Goal: Check status: Check status

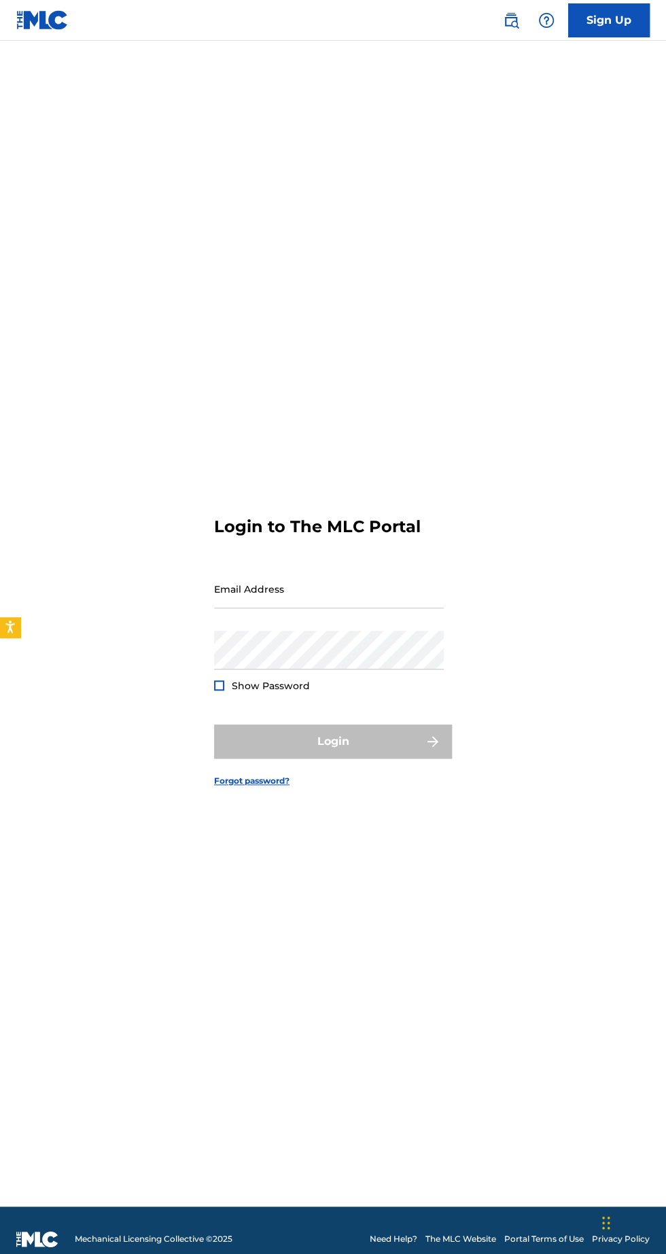
click at [281, 608] on input "Email Address" at bounding box center [329, 589] width 230 height 39
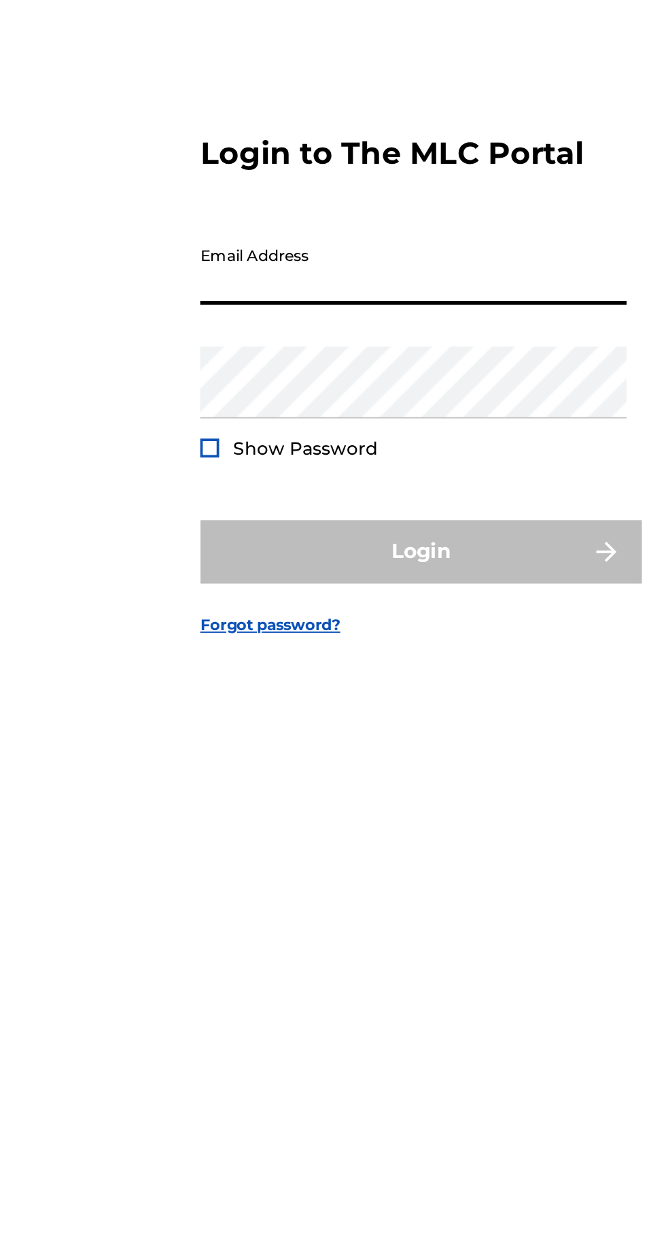
type input "[EMAIL_ADDRESS][DOMAIN_NAME]"
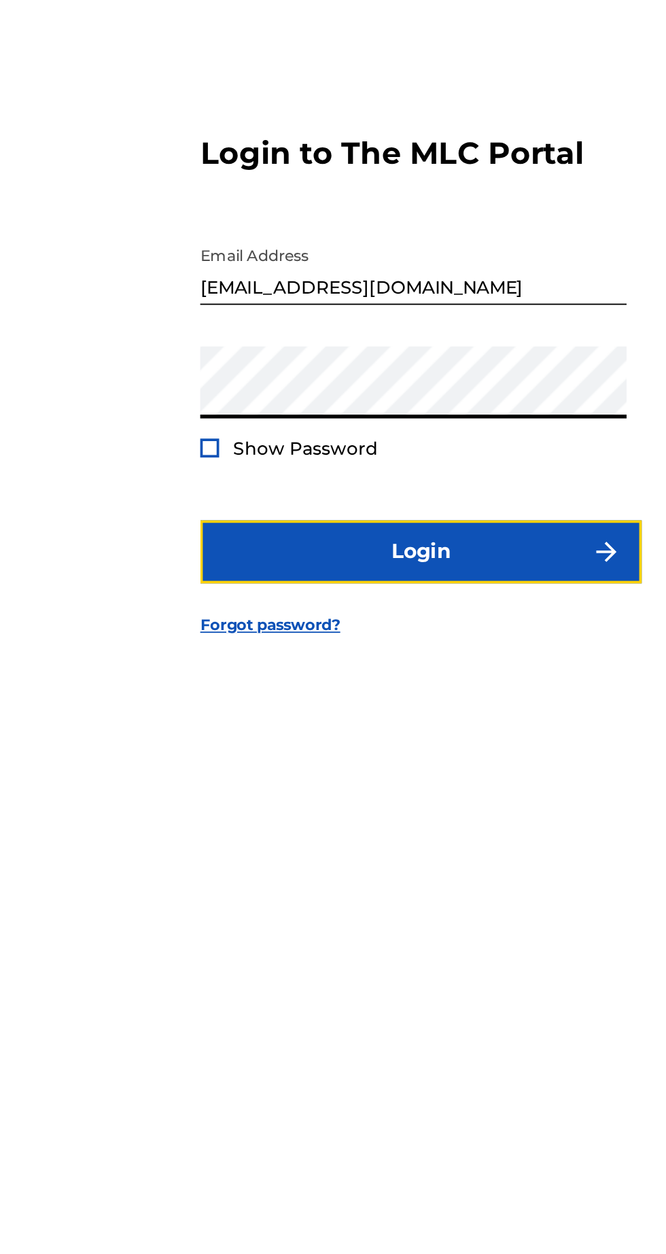
click at [372, 758] on button "Login" at bounding box center [333, 741] width 238 height 34
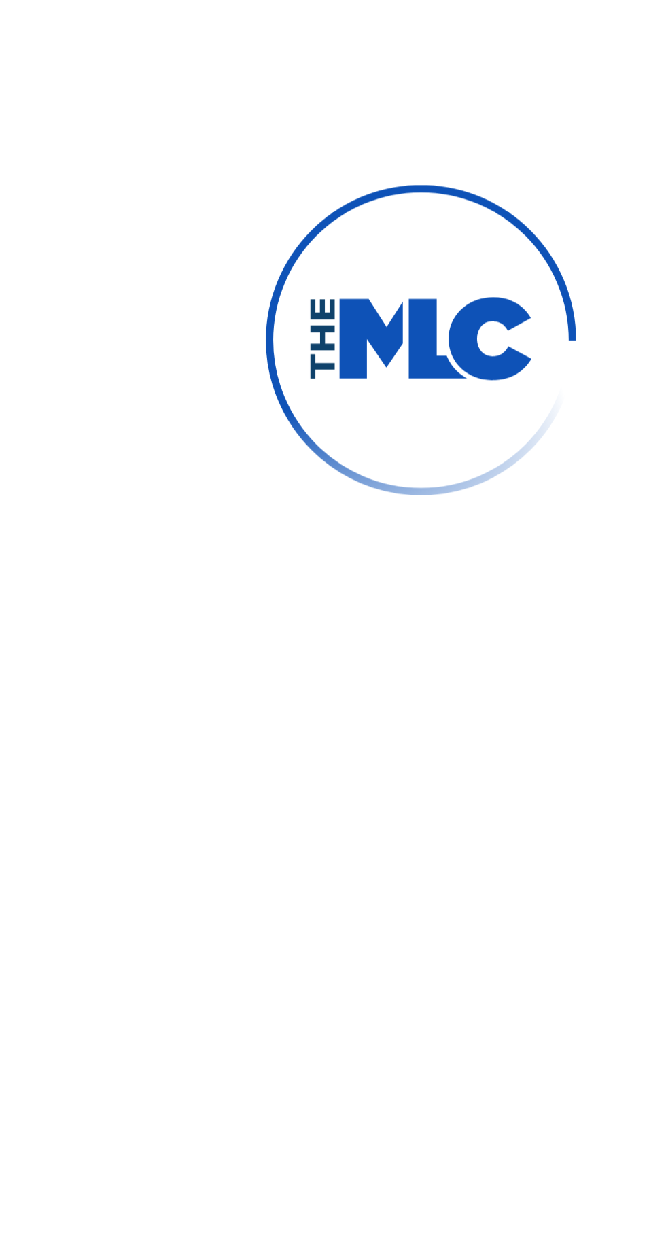
scroll to position [7, 0]
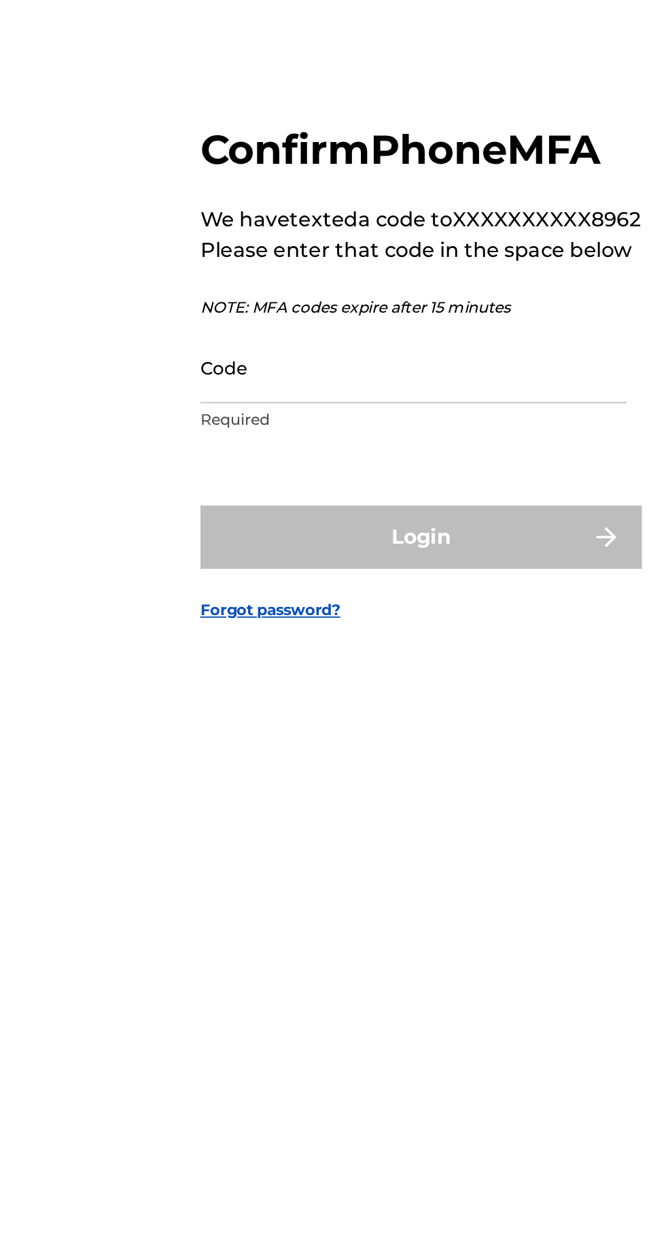
click at [264, 661] on input "Code" at bounding box center [329, 642] width 230 height 39
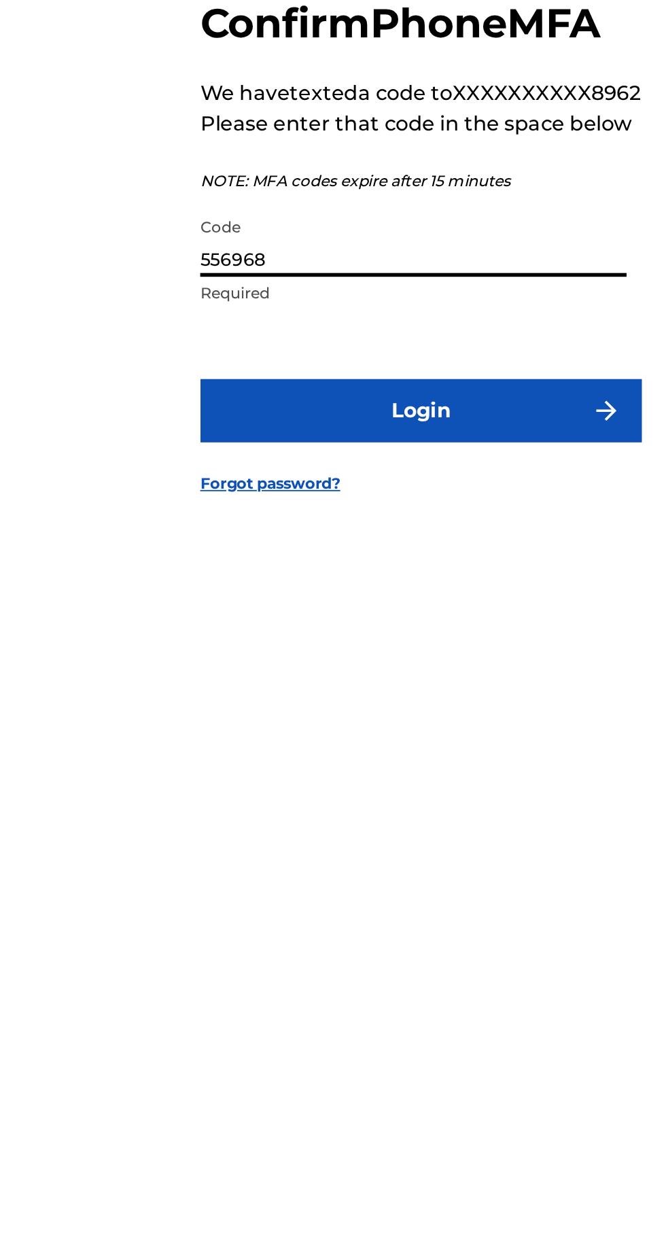
type input "556968"
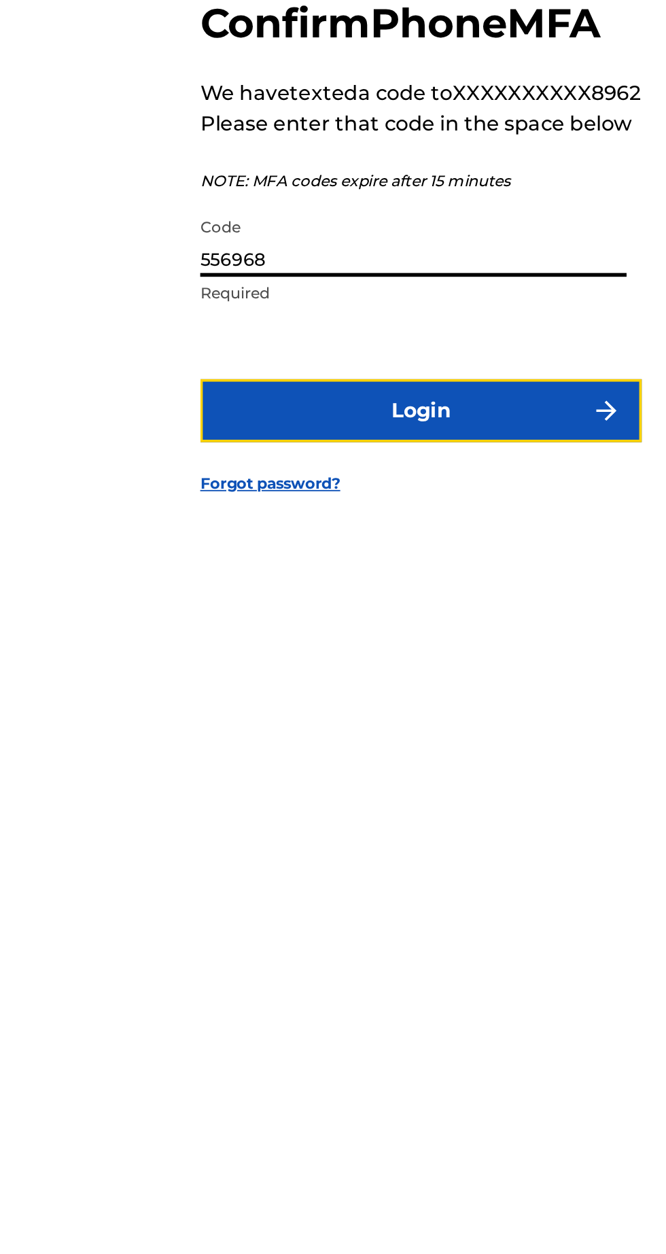
click at [387, 750] on button "Login" at bounding box center [333, 733] width 238 height 34
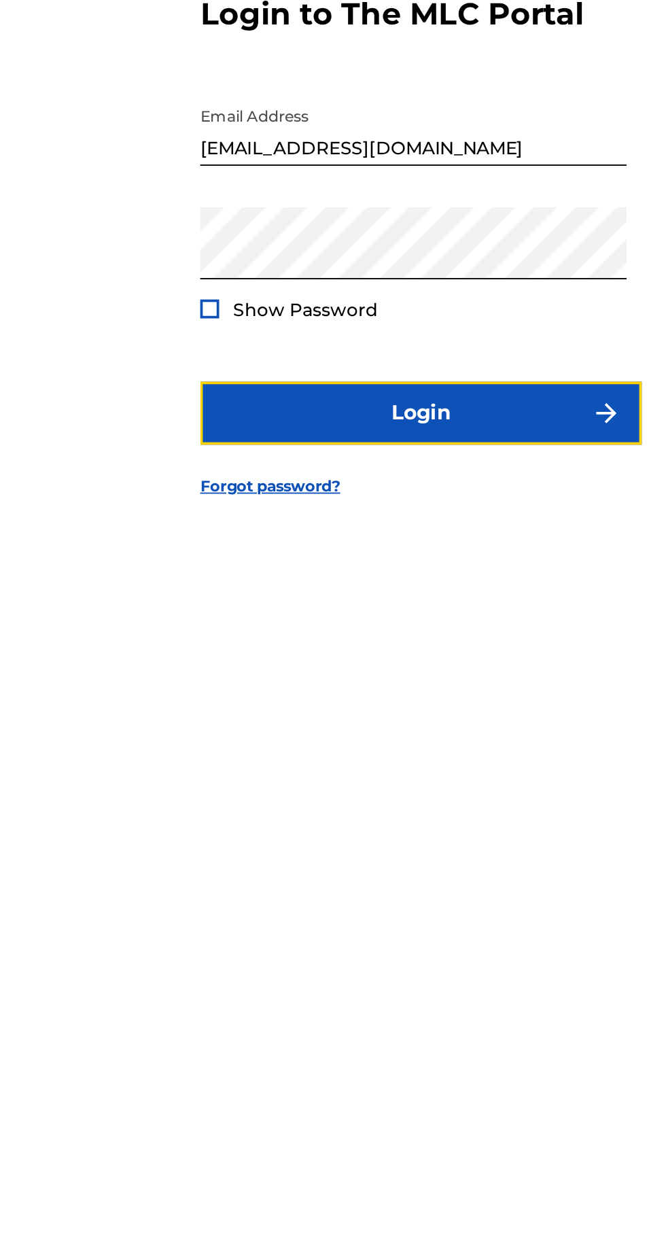
scroll to position [0, 0]
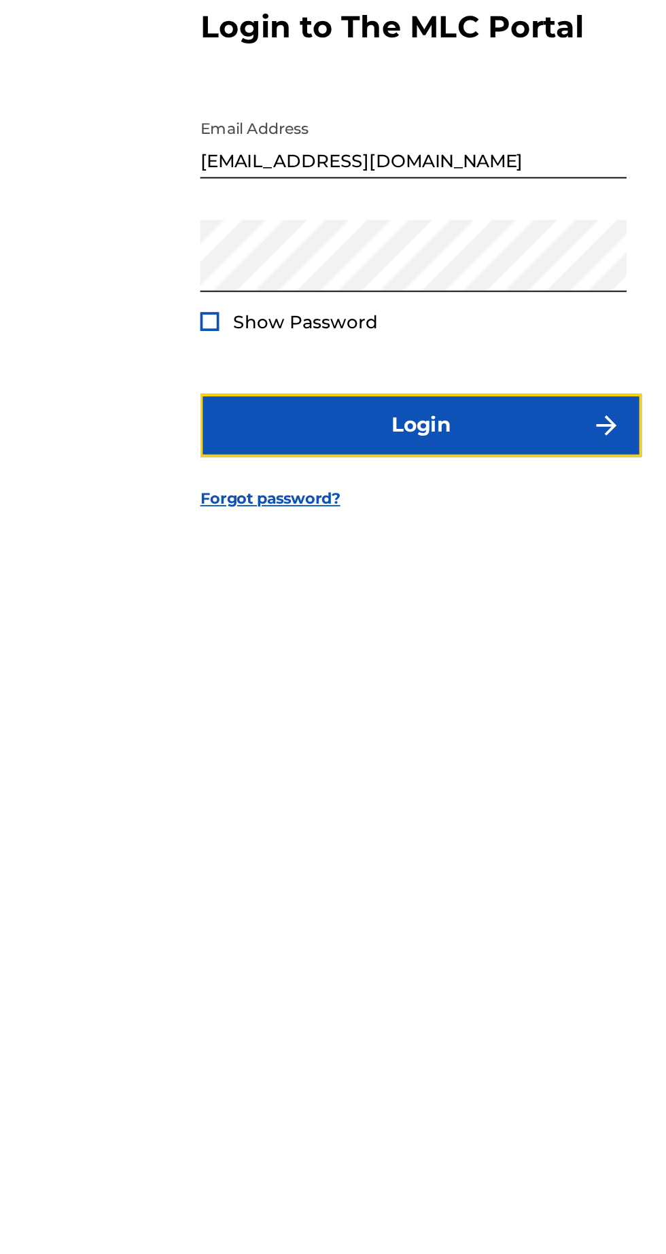
click at [381, 758] on button "Login" at bounding box center [333, 741] width 238 height 34
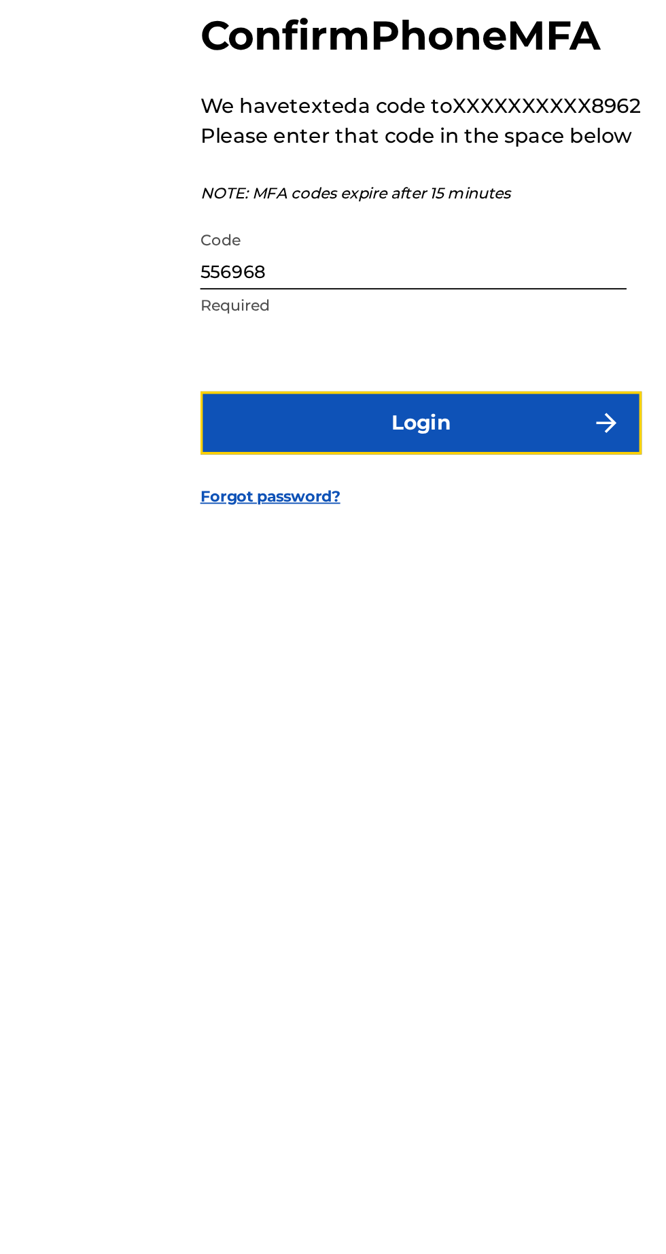
scroll to position [7, 0]
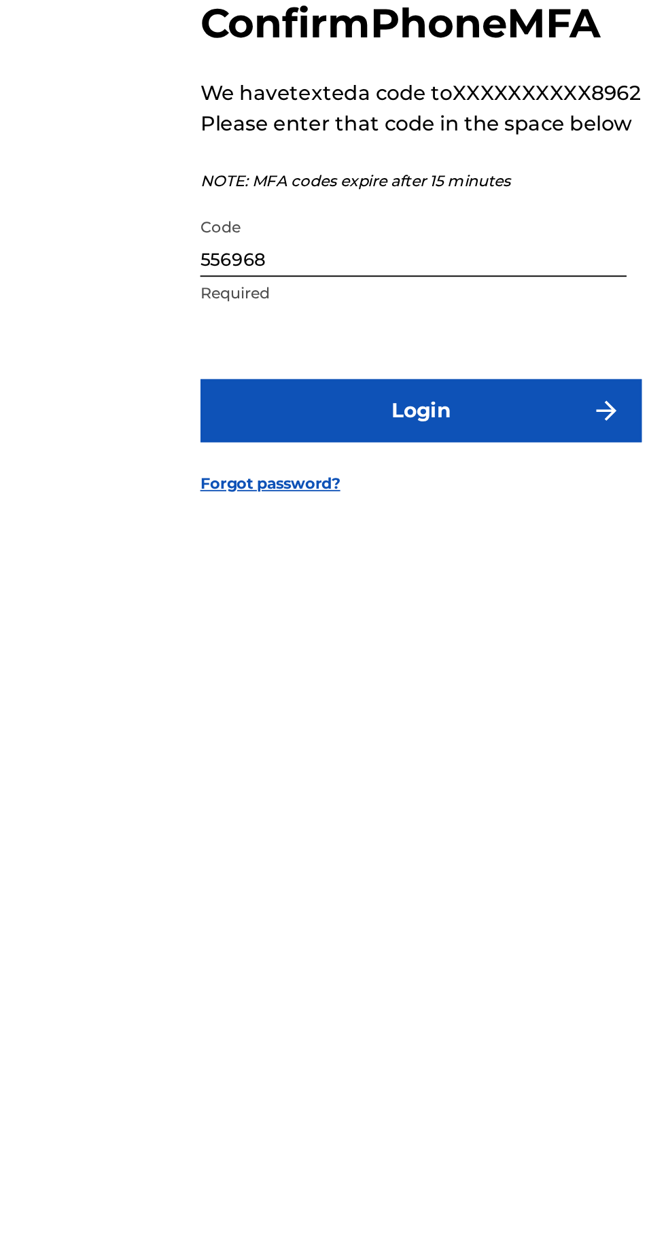
click at [266, 661] on input "556968" at bounding box center [329, 642] width 230 height 39
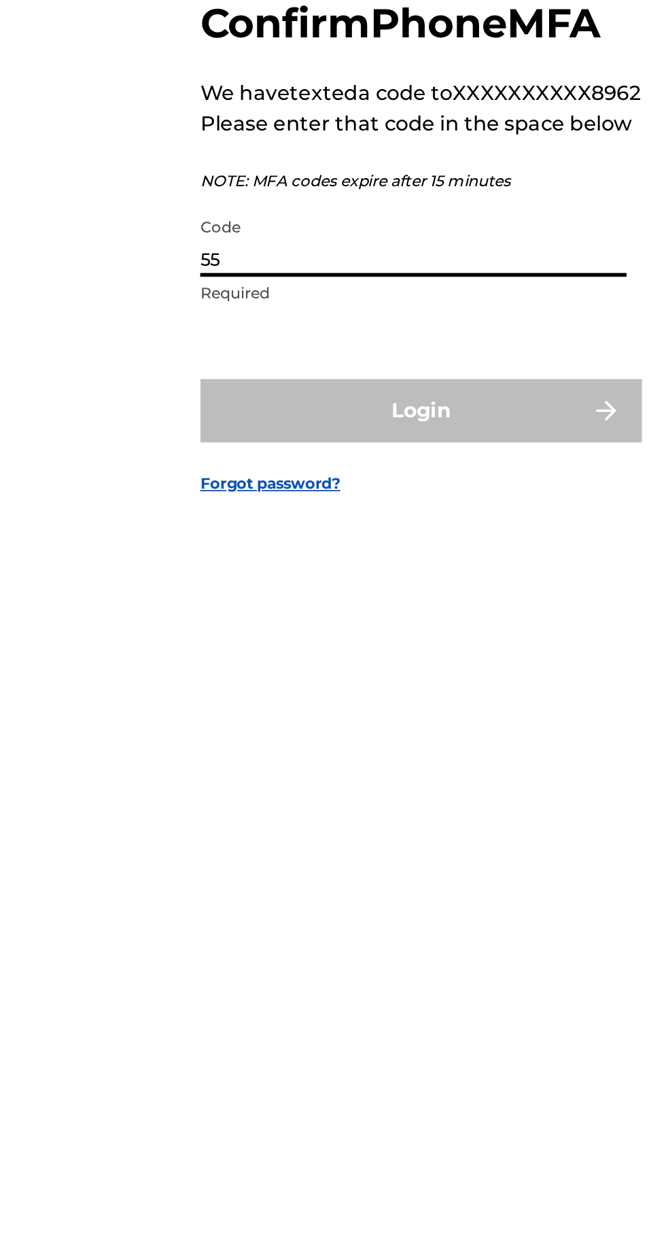
type input "5"
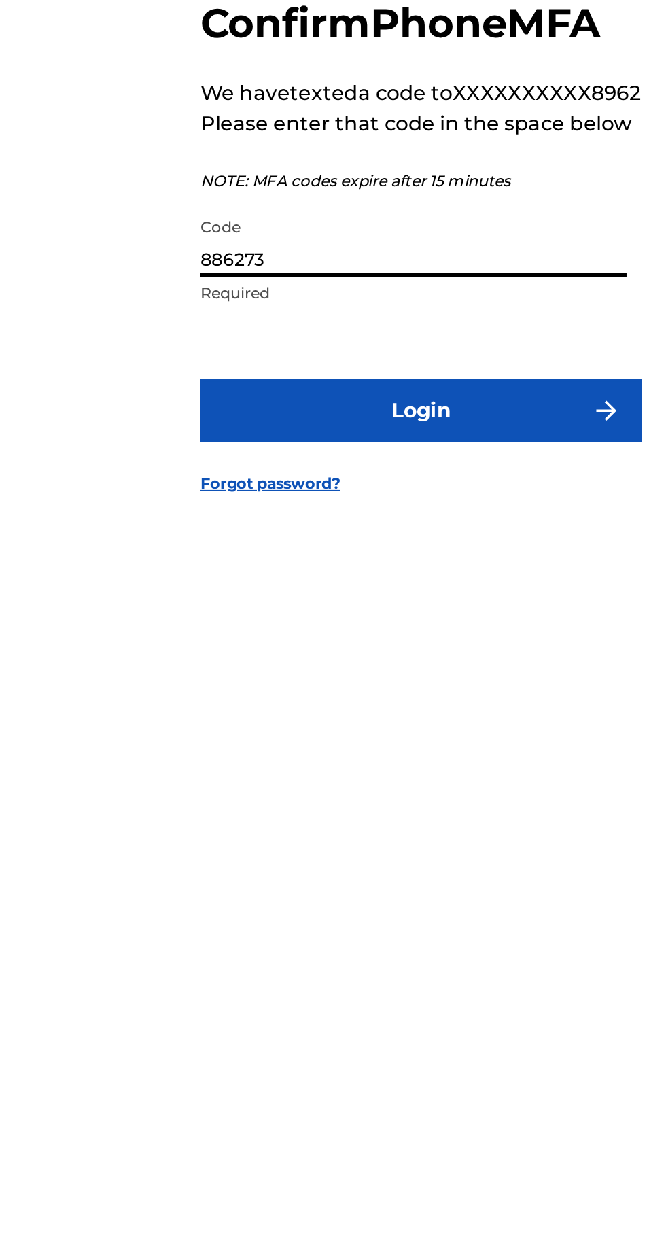
type input "886273"
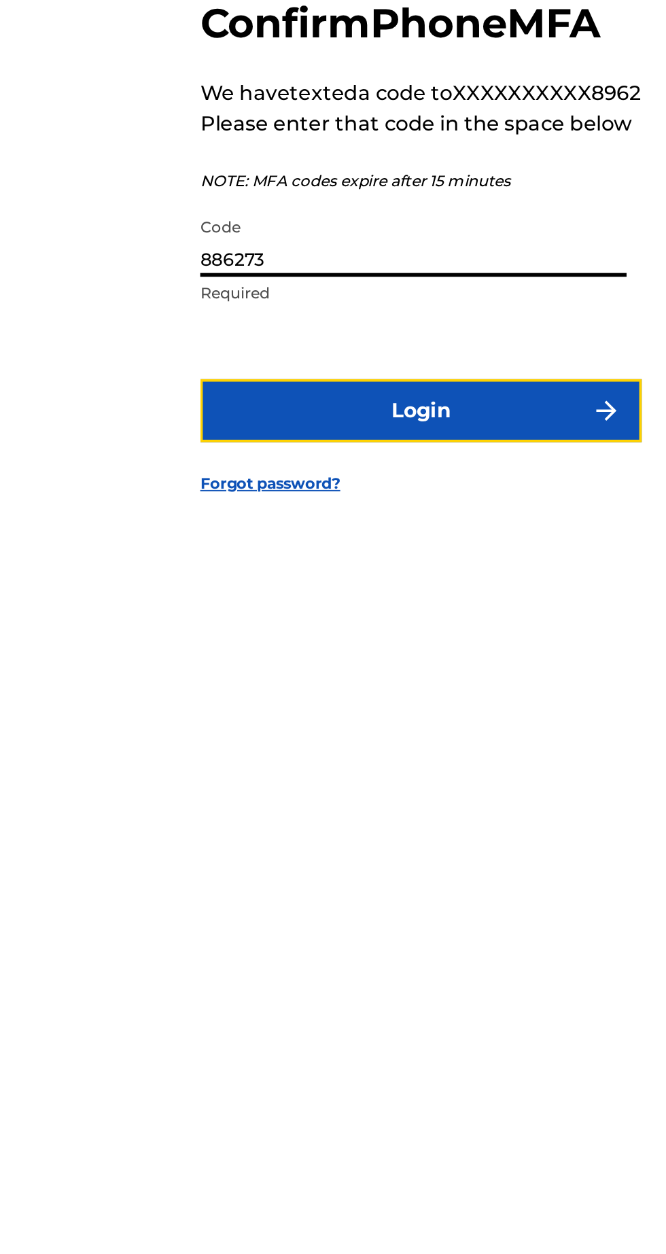
click at [352, 750] on button "Login" at bounding box center [333, 733] width 238 height 34
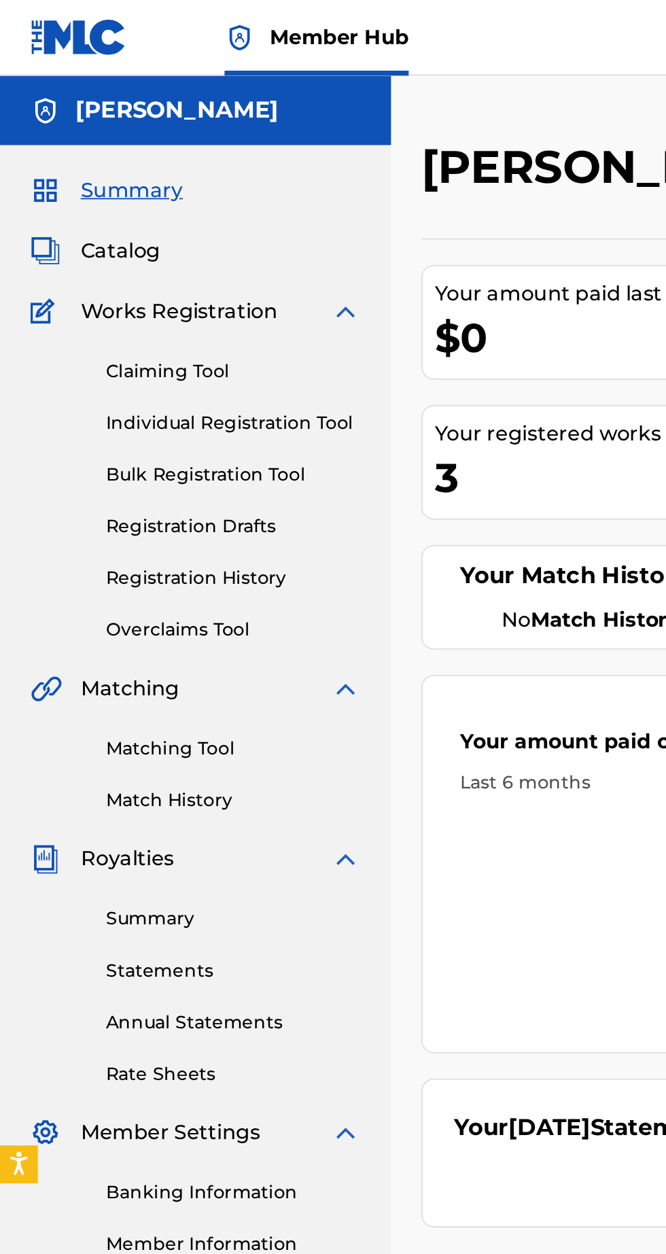
click at [245, 260] on div "3" at bounding box center [338, 257] width 209 height 31
click at [251, 251] on div "3" at bounding box center [338, 257] width 209 height 31
click at [137, 311] on link "Registration History" at bounding box center [125, 311] width 137 height 14
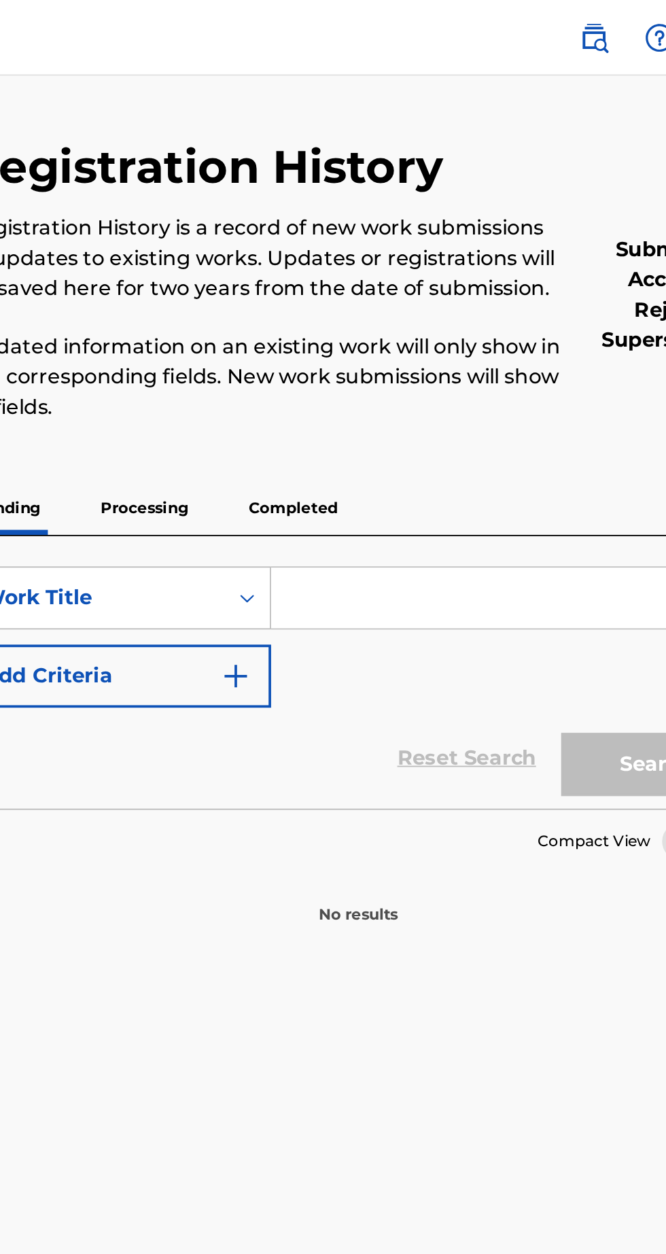
click at [410, 276] on p "Completed" at bounding box center [403, 274] width 56 height 29
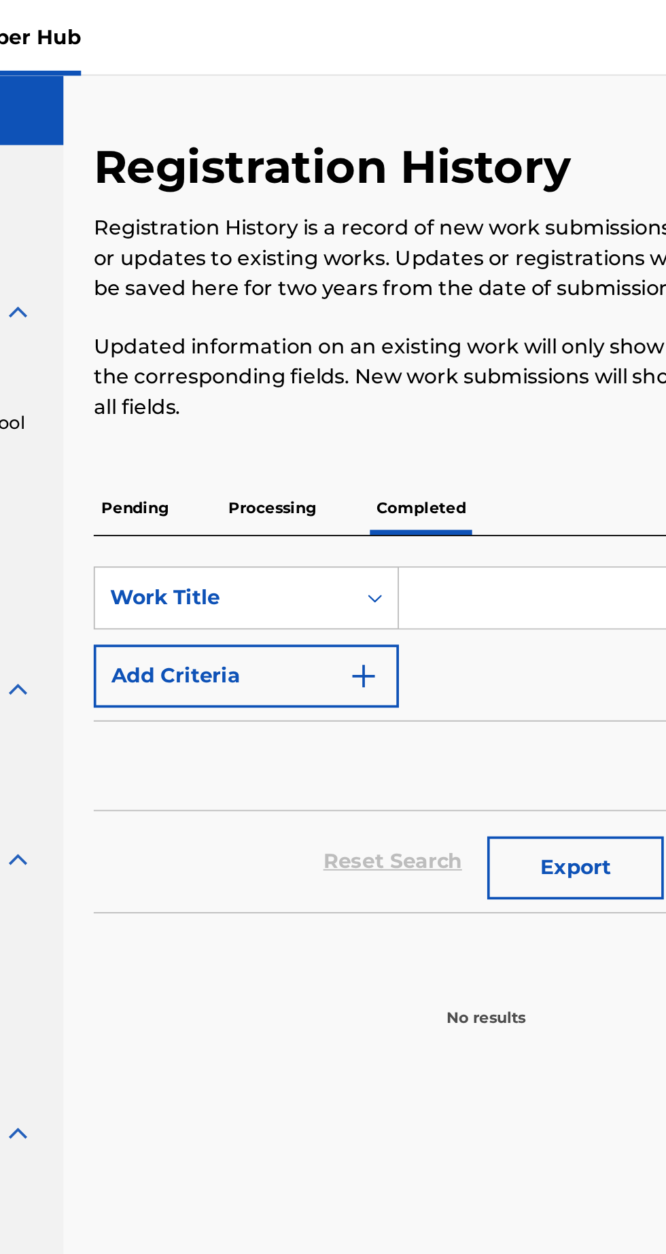
click at [332, 276] on p "Processing" at bounding box center [323, 274] width 55 height 29
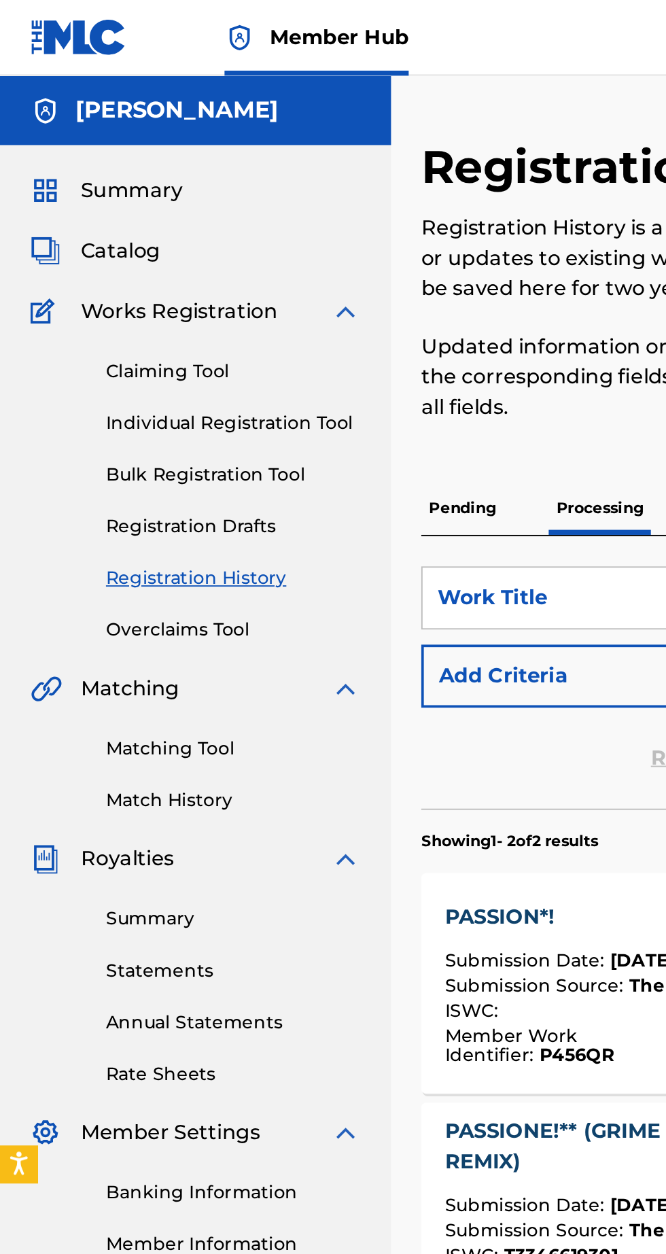
click at [114, 339] on link "Overclaims Tool" at bounding box center [125, 339] width 137 height 14
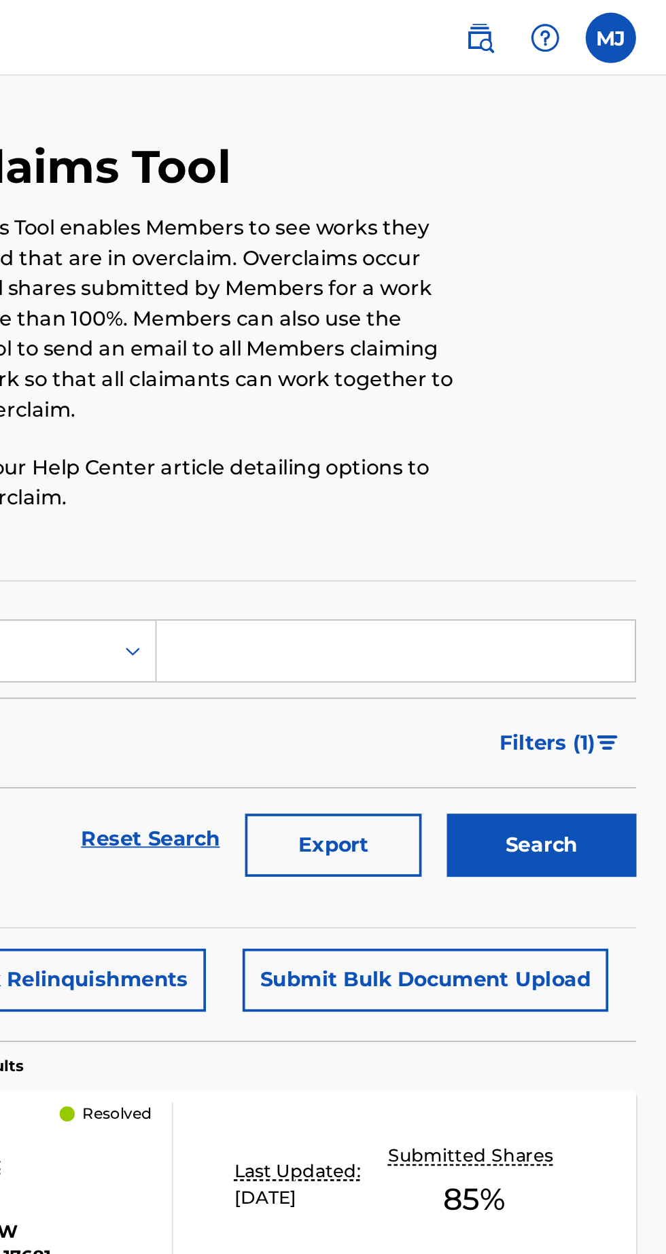
click at [634, 31] on label at bounding box center [636, 20] width 27 height 27
click at [636, 20] on input "[PERSON_NAME] [PERSON_NAME][EMAIL_ADDRESS][DOMAIN_NAME] Notification Preference…" at bounding box center [636, 20] width 0 height 0
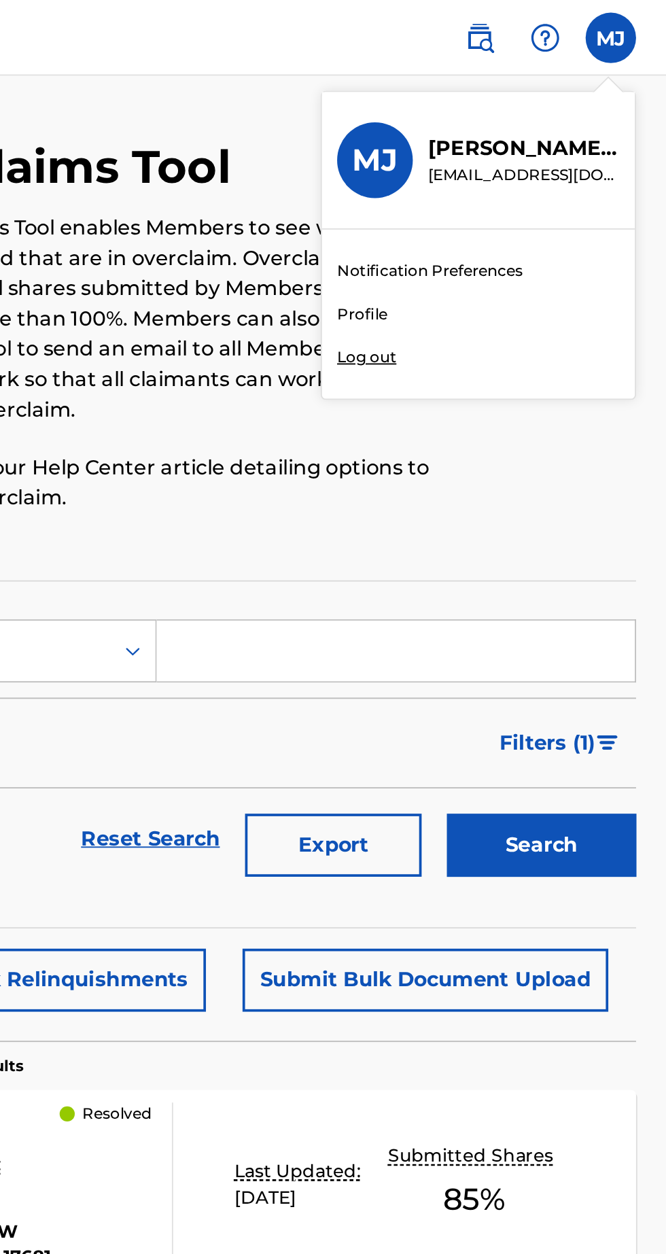
click at [516, 196] on div "Member Hub MJ [PERSON_NAME] [PERSON_NAME][EMAIL_ADDRESS][DOMAIN_NAME] Notificat…" at bounding box center [333, 627] width 666 height 1254
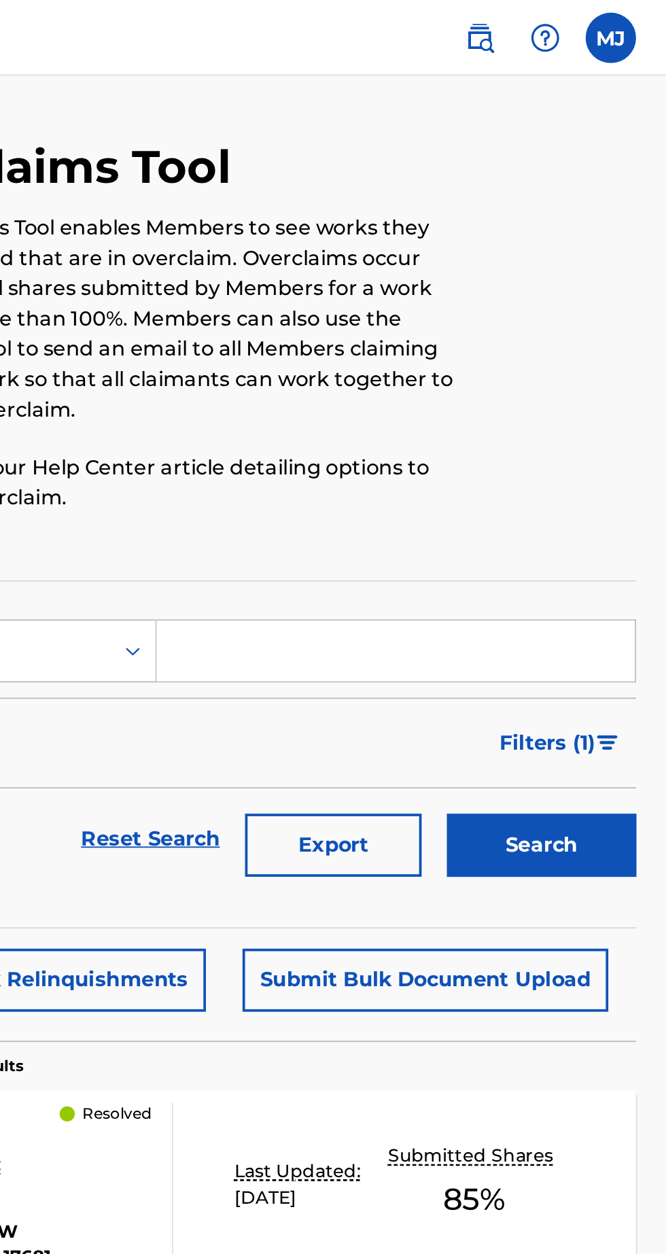
click at [638, 27] on label at bounding box center [636, 20] width 27 height 27
click at [636, 20] on input "[PERSON_NAME] [PERSON_NAME][EMAIL_ADDRESS][DOMAIN_NAME] Notification Preference…" at bounding box center [636, 20] width 0 height 0
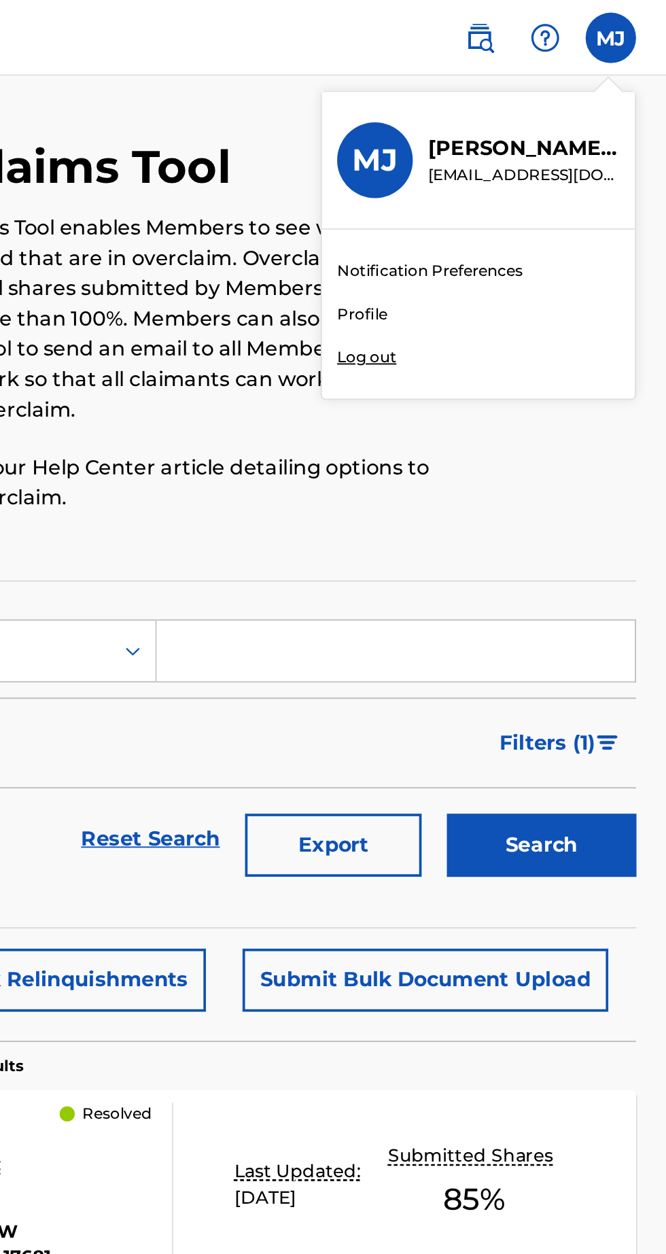
click at [506, 194] on div "Member Hub MJ [PERSON_NAME] [PERSON_NAME][EMAIL_ADDRESS][DOMAIN_NAME] Notificat…" at bounding box center [333, 627] width 666 height 1254
